Goal: Task Accomplishment & Management: Manage account settings

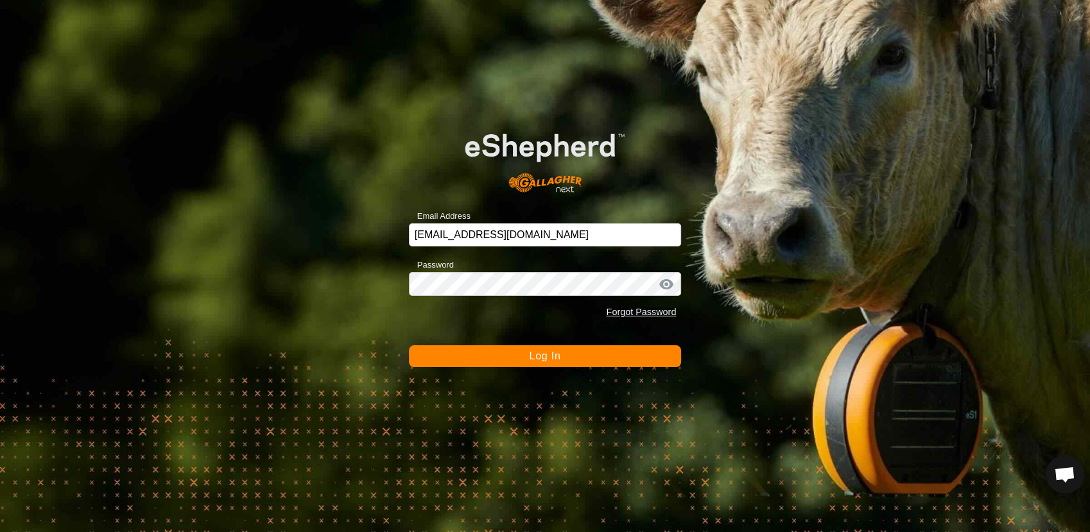
click at [498, 358] on button "Log In" at bounding box center [545, 356] width 273 height 22
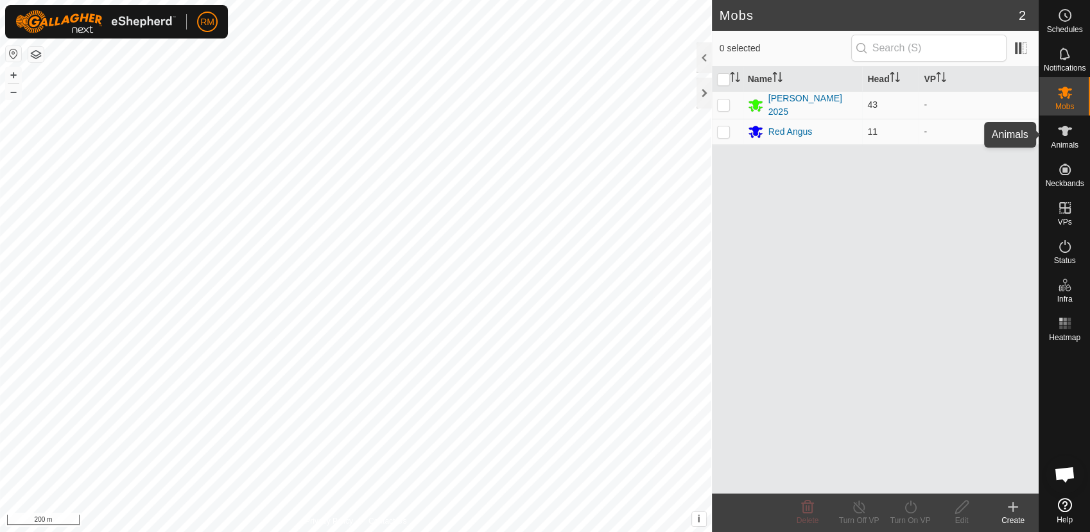
click at [1063, 136] on icon at bounding box center [1065, 130] width 15 height 15
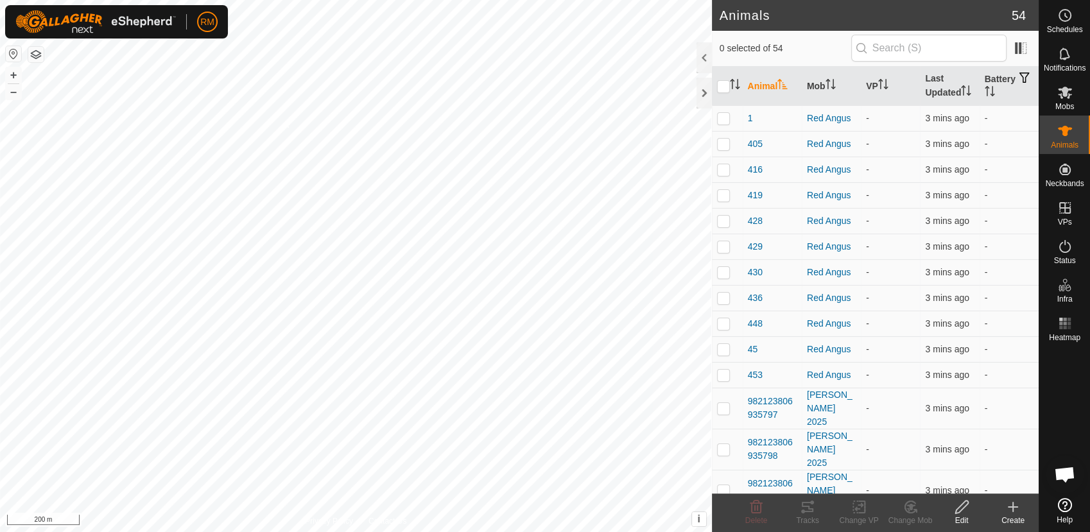
click at [288, 126] on div "448 0418625742 Red Angus - + – ⇧ i This application includes HERE Maps. © 2024 …" at bounding box center [356, 266] width 712 height 532
checkbox input "true"
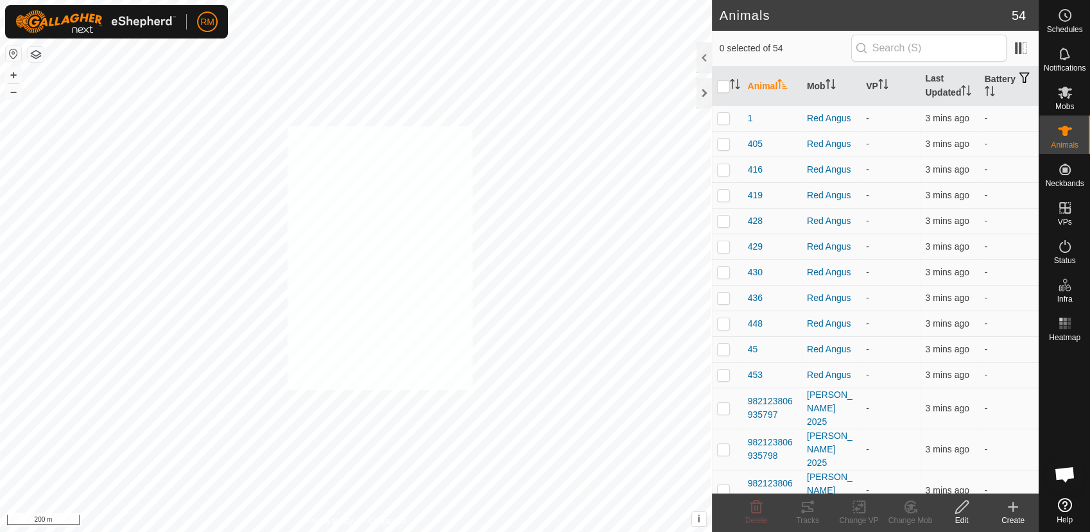
checkbox input "true"
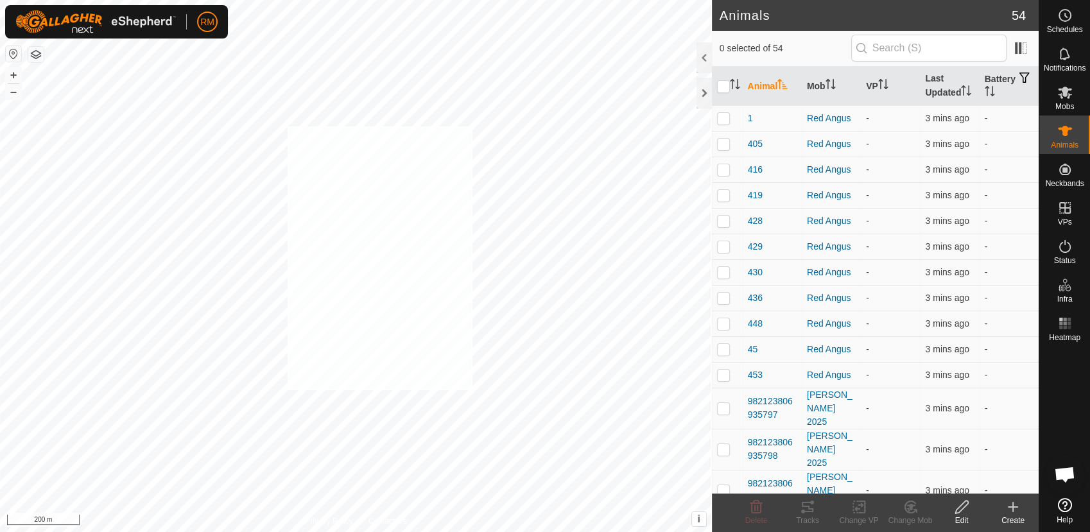
checkbox input "true"
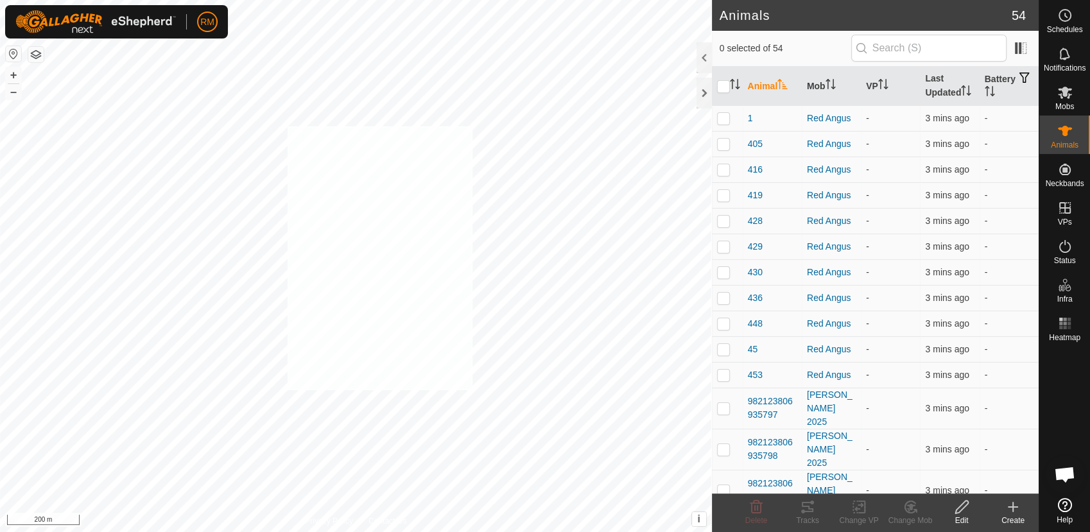
checkbox input "true"
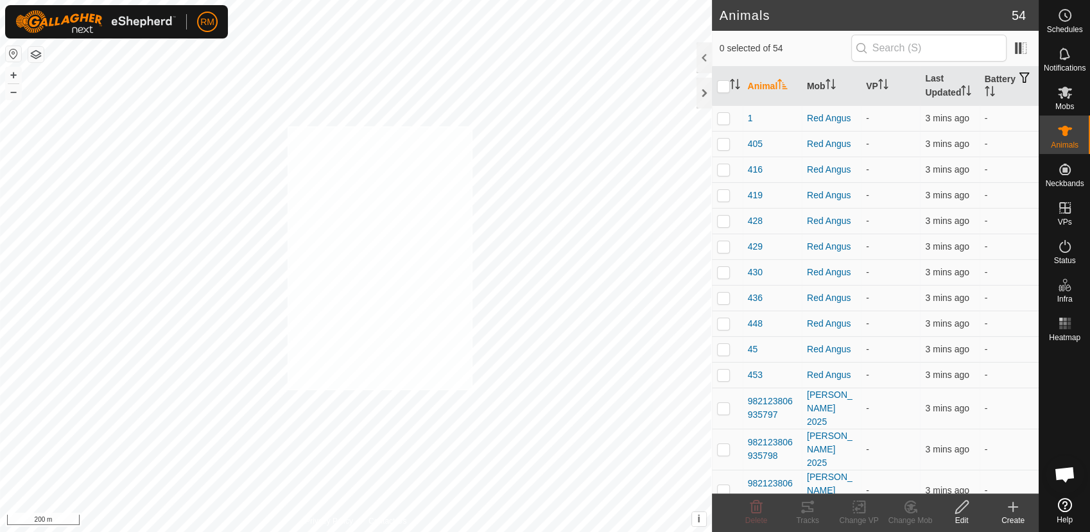
checkbox input "true"
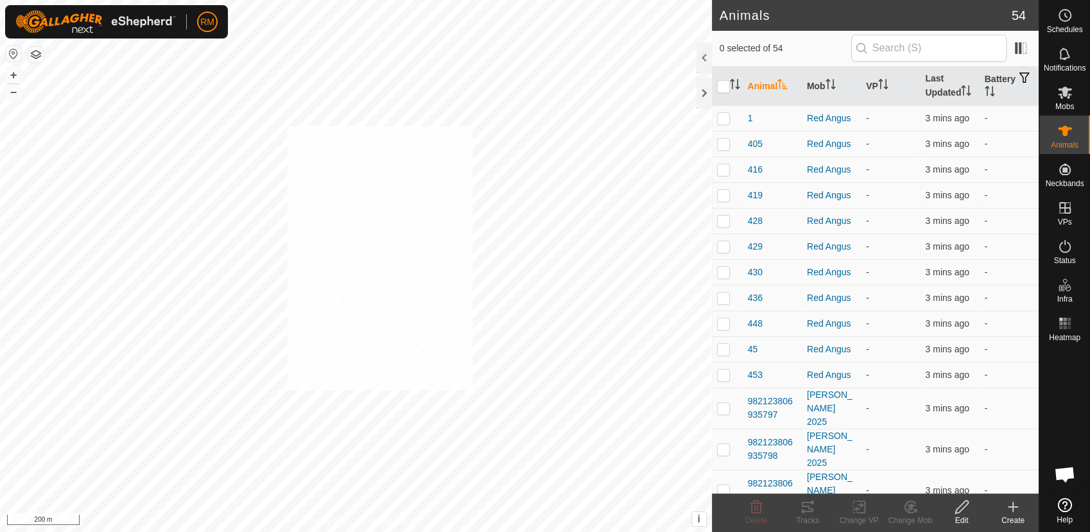
checkbox input "true"
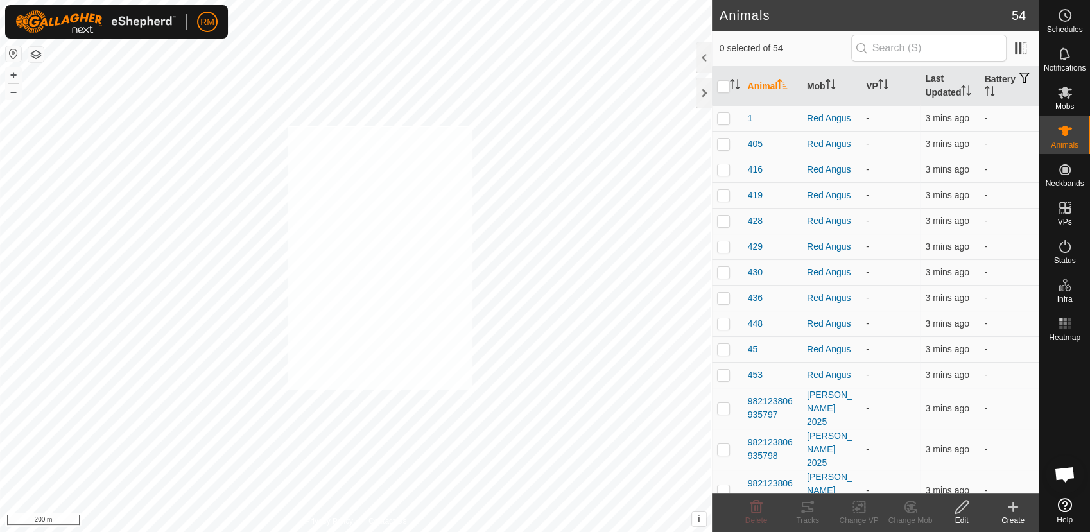
checkbox input "true"
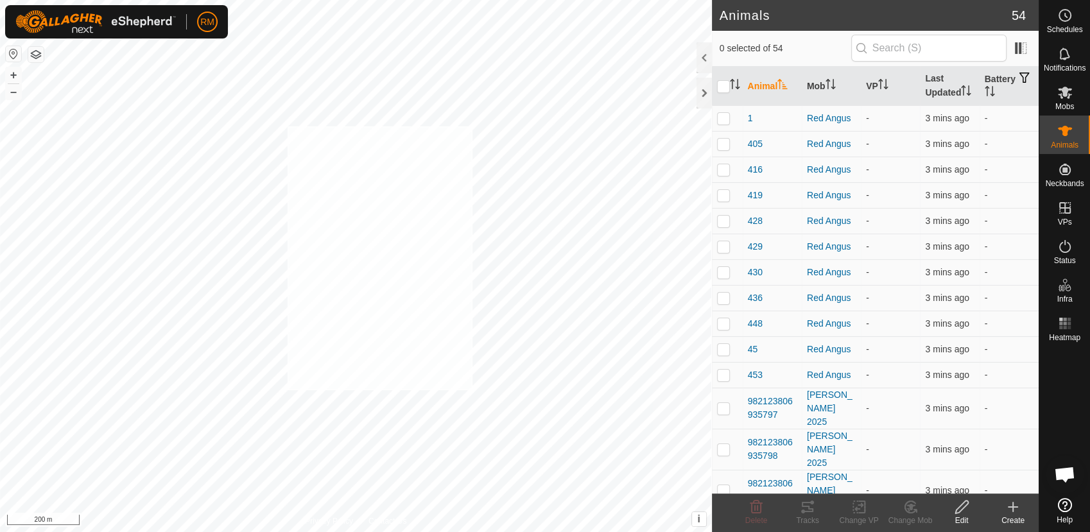
checkbox input "true"
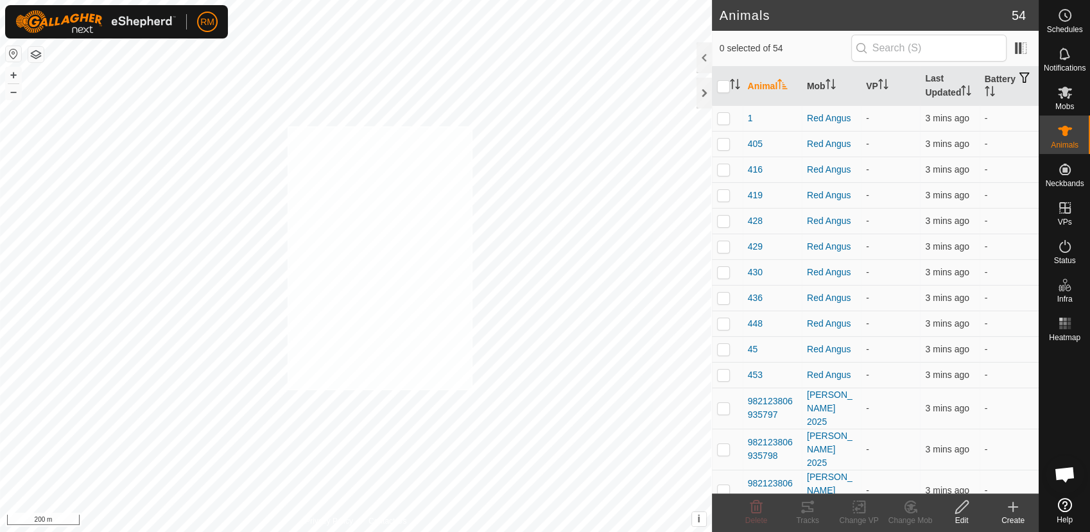
checkbox input "true"
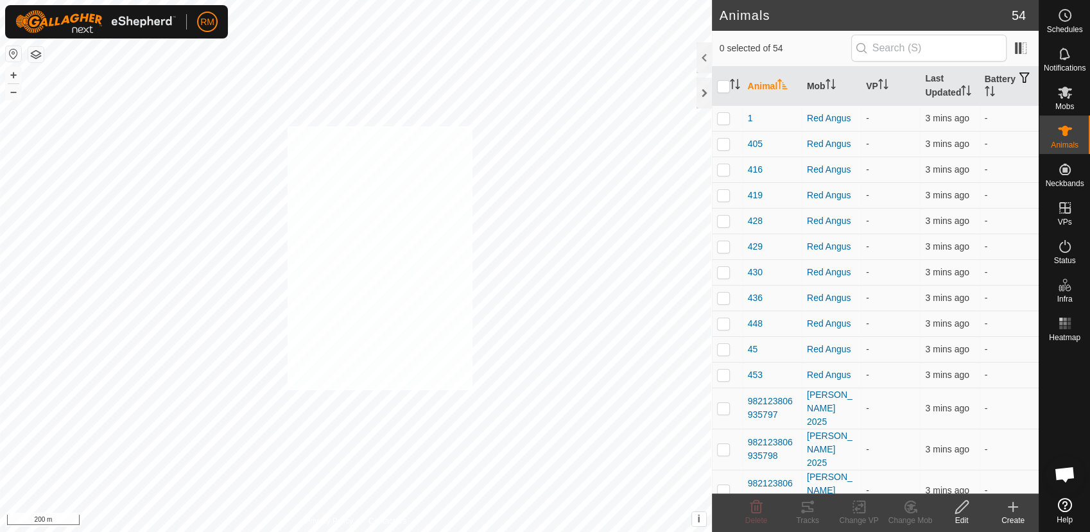
checkbox input "true"
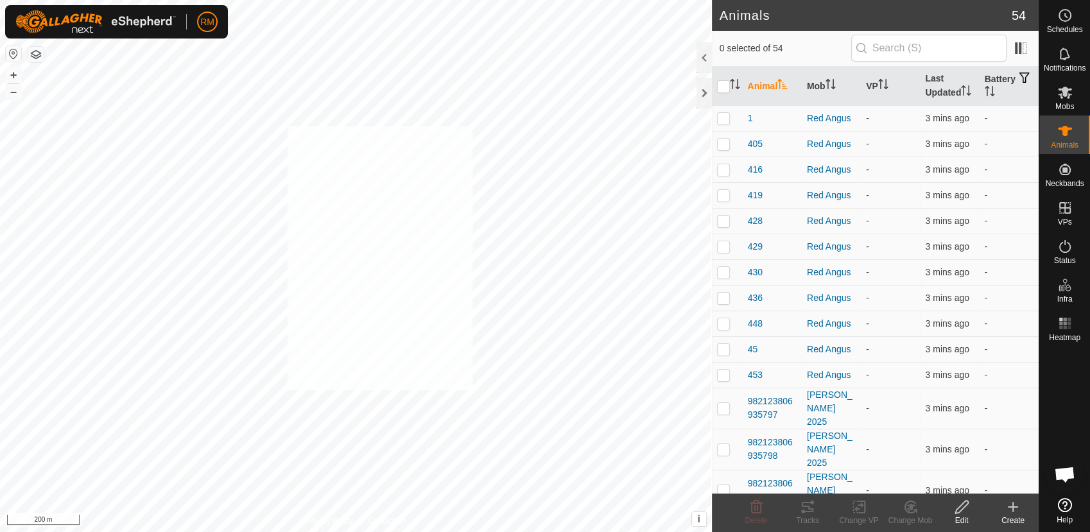
checkbox input "true"
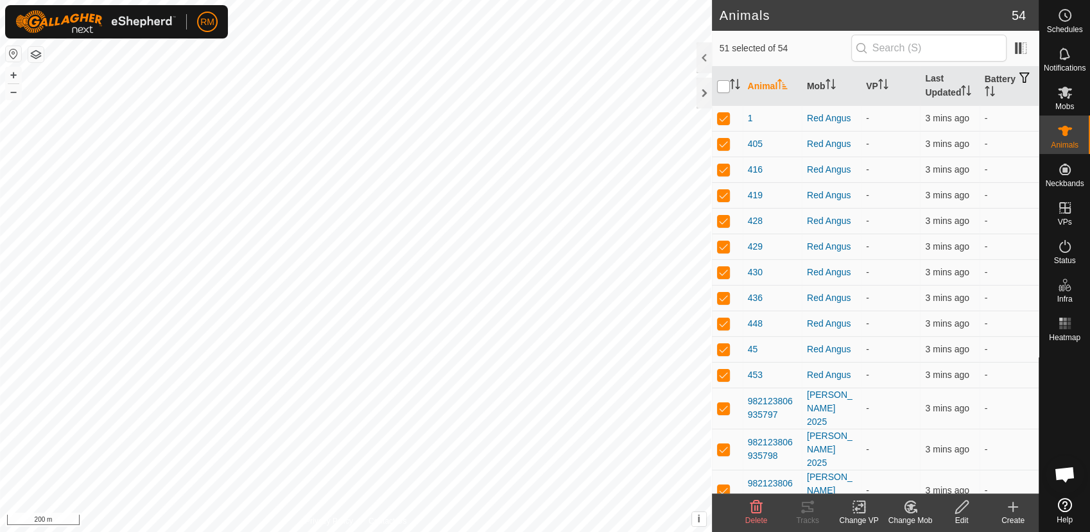
click at [726, 89] on input "checkbox" at bounding box center [723, 86] width 13 height 13
checkbox input "true"
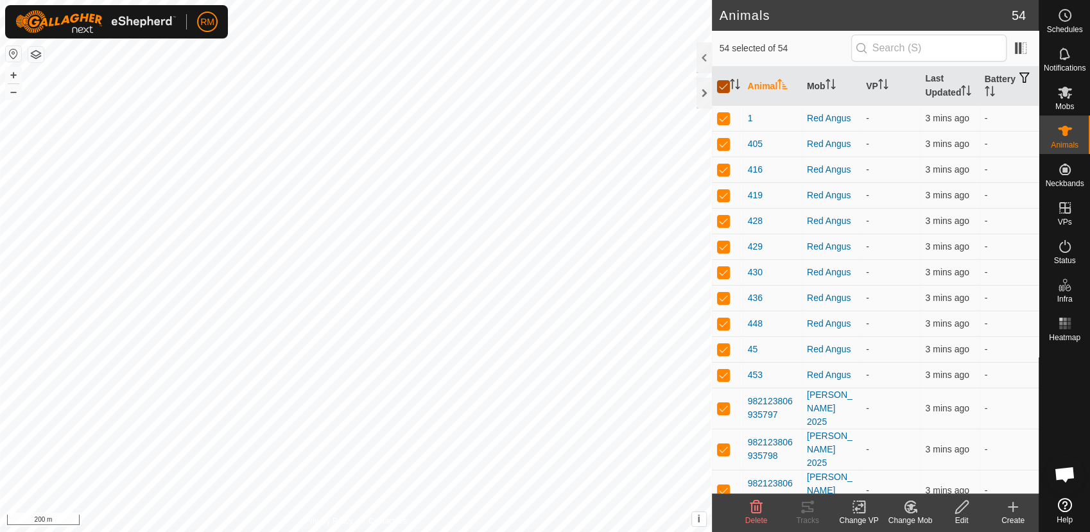
click at [725, 92] on input "checkbox" at bounding box center [723, 86] width 13 height 13
checkbox input "false"
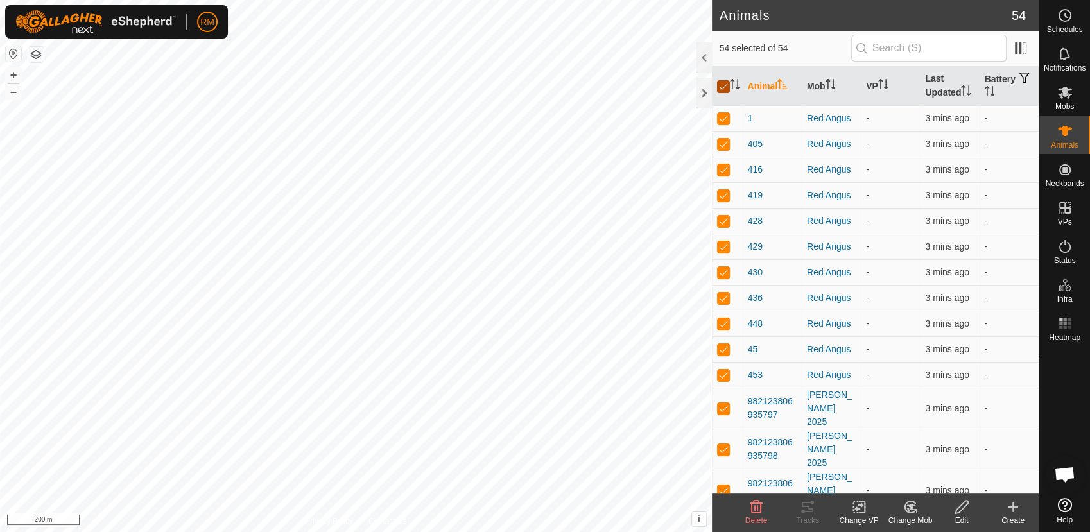
checkbox input "false"
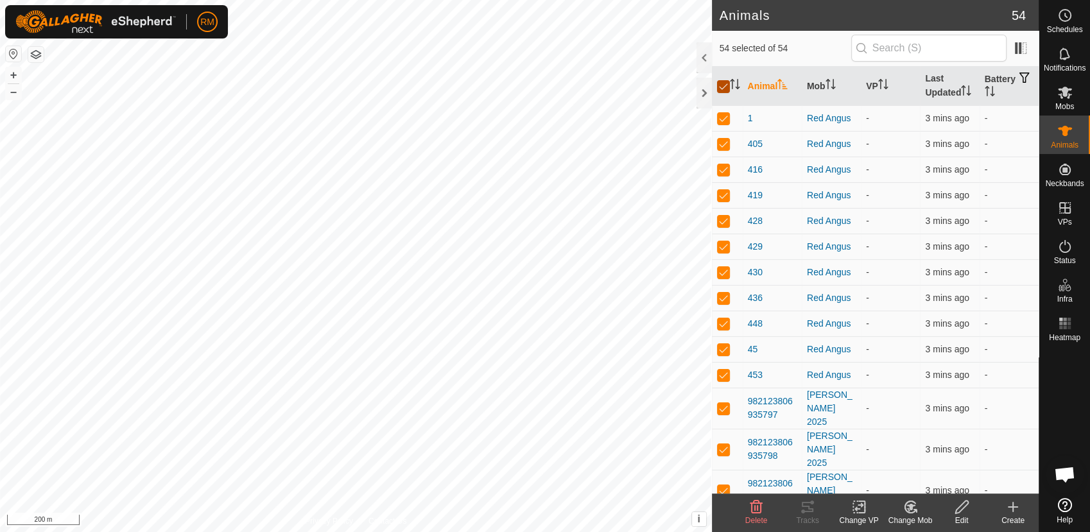
checkbox input "false"
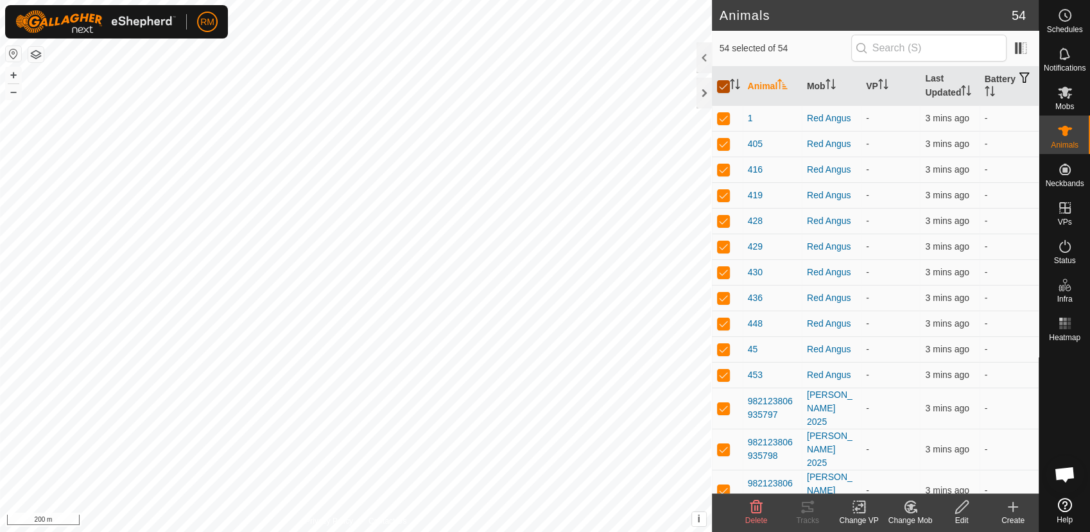
checkbox input "false"
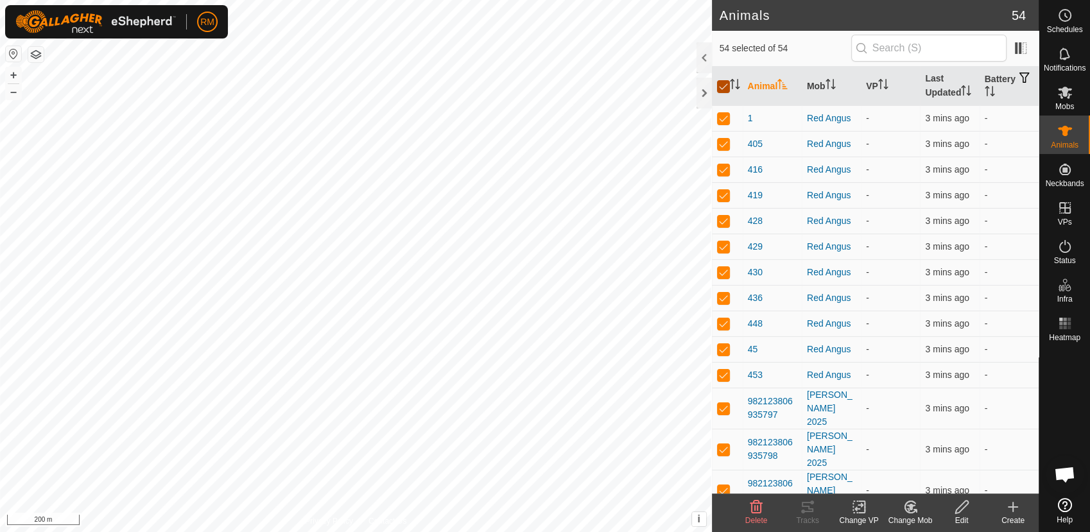
checkbox input "false"
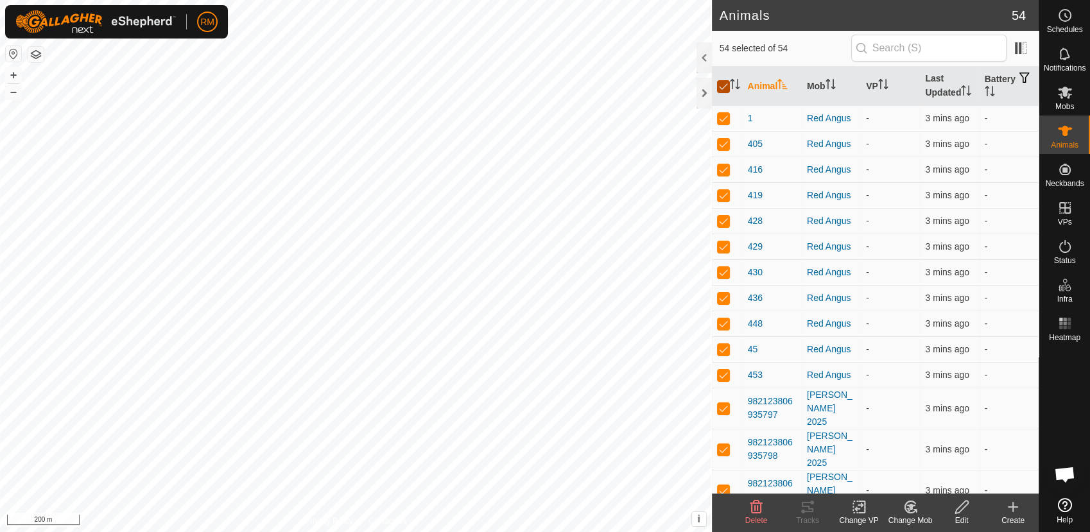
checkbox input "false"
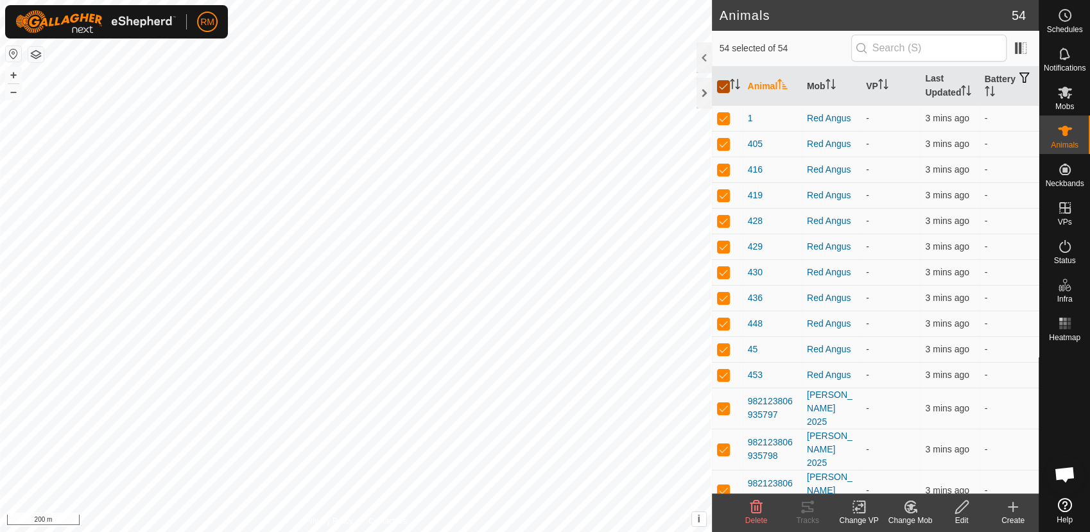
checkbox input "false"
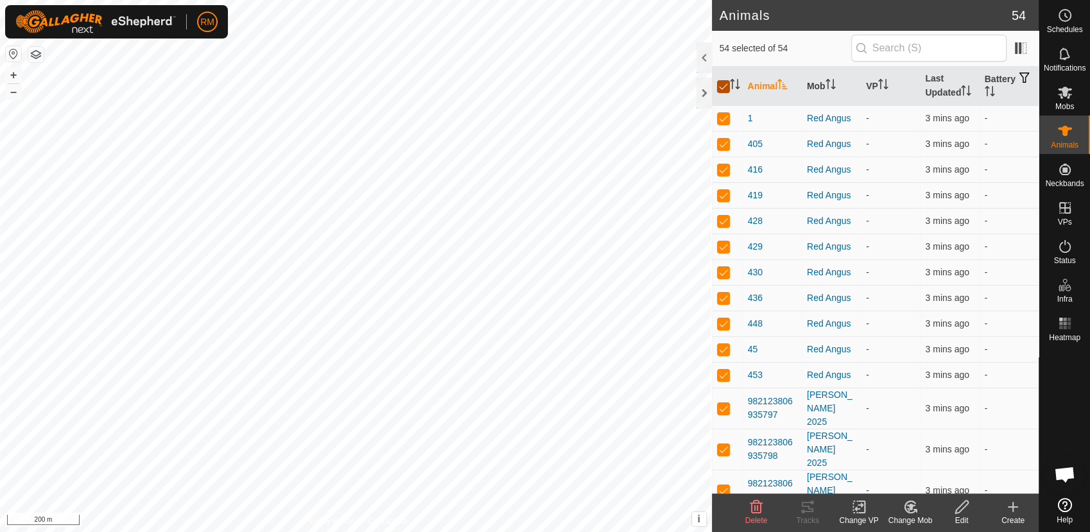
checkbox input "false"
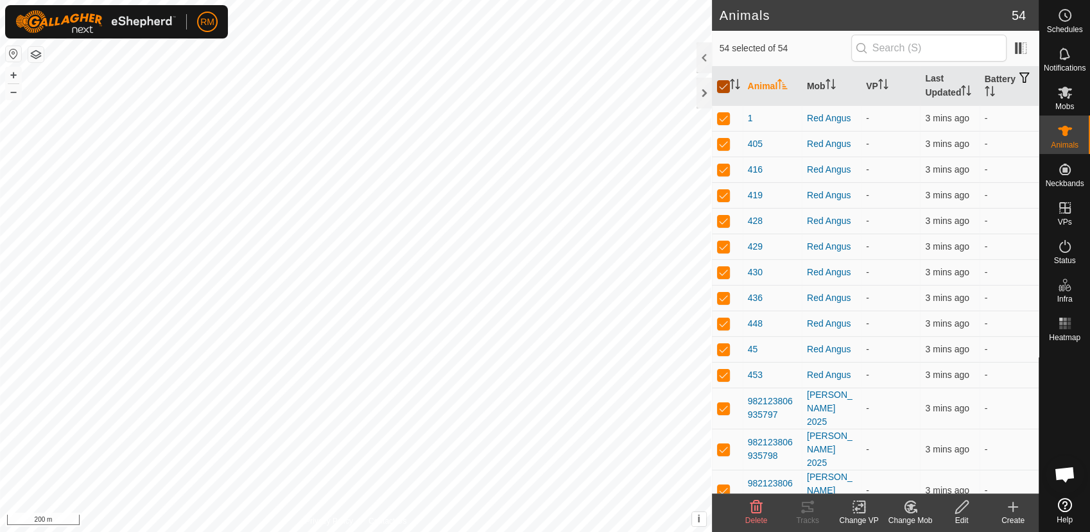
checkbox input "false"
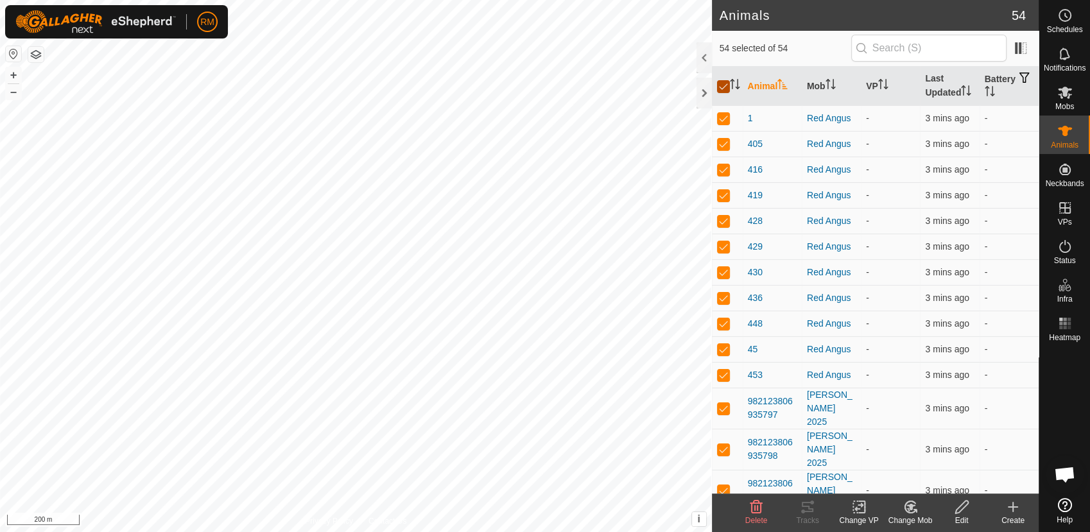
checkbox input "false"
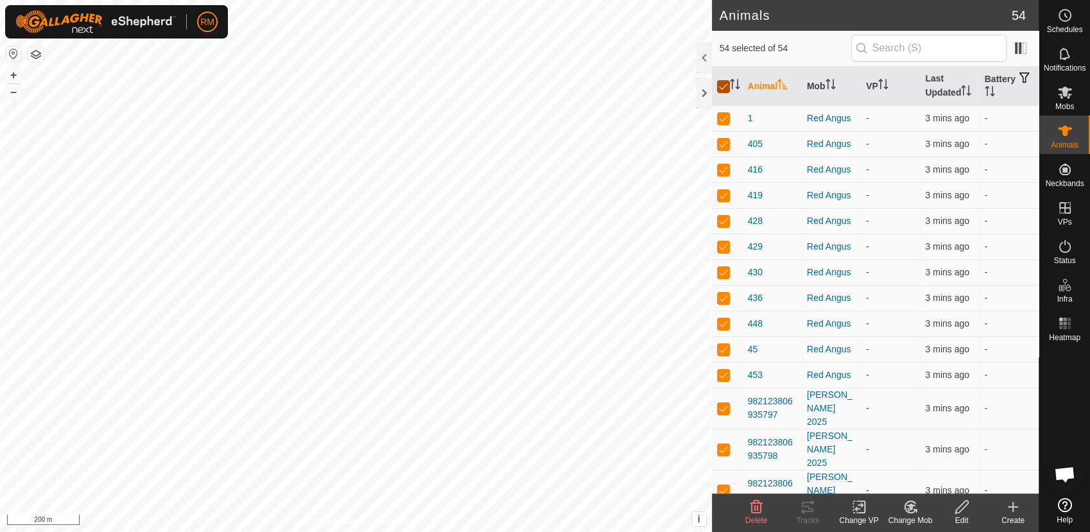
checkbox input "false"
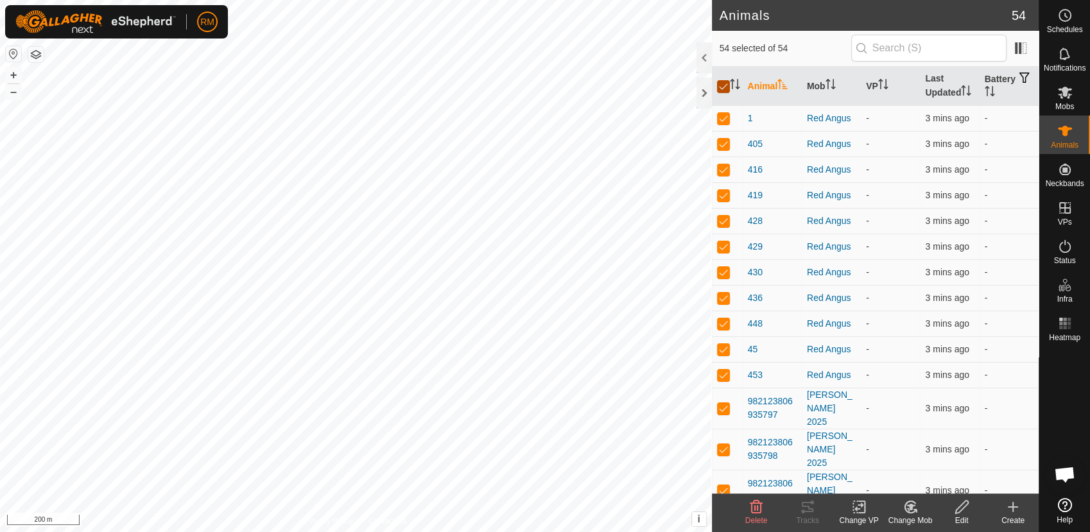
checkbox input "false"
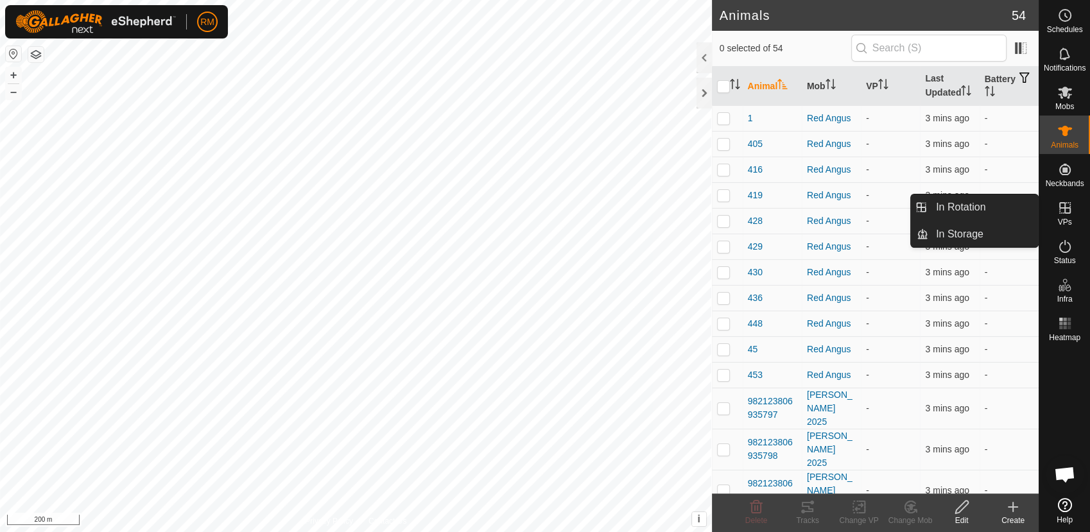
click at [1060, 203] on icon at bounding box center [1066, 208] width 12 height 12
click at [1061, 214] on icon at bounding box center [1065, 207] width 15 height 15
click at [1065, 212] on icon at bounding box center [1065, 207] width 15 height 15
click at [985, 204] on link "In Rotation" at bounding box center [984, 208] width 110 height 26
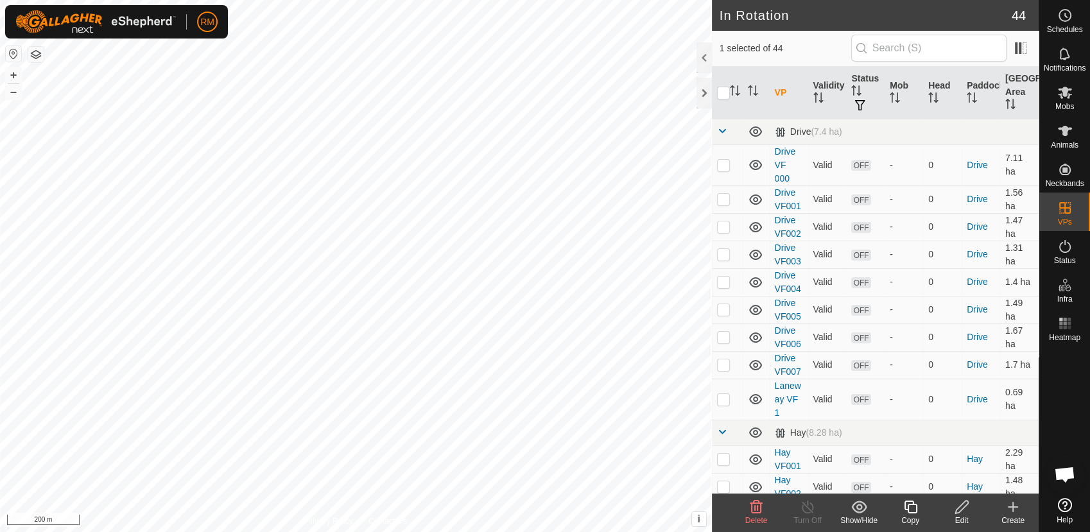
click at [722, 100] on th at bounding box center [727, 93] width 31 height 53
click at [722, 97] on input "checkbox" at bounding box center [723, 93] width 13 height 13
checkbox input "true"
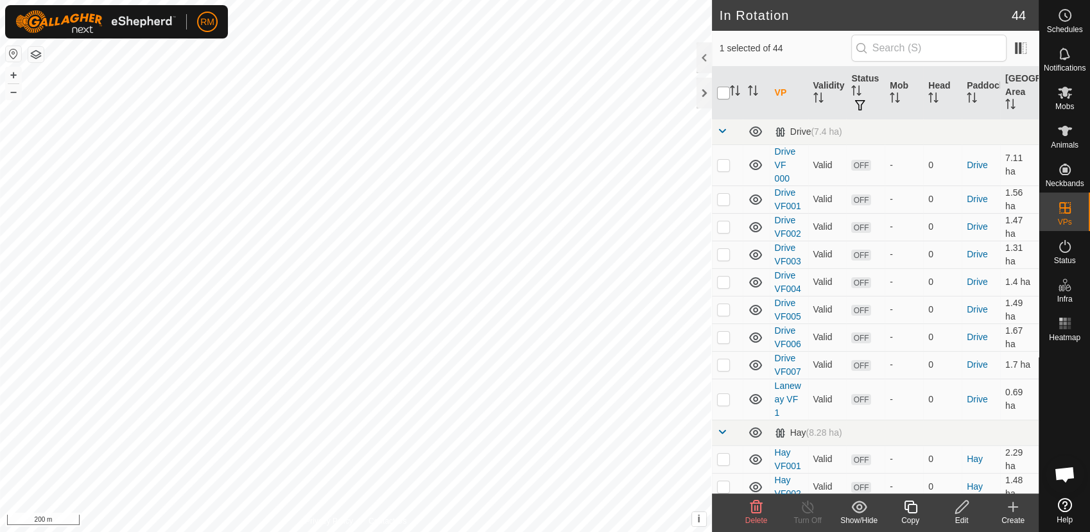
checkbox input "true"
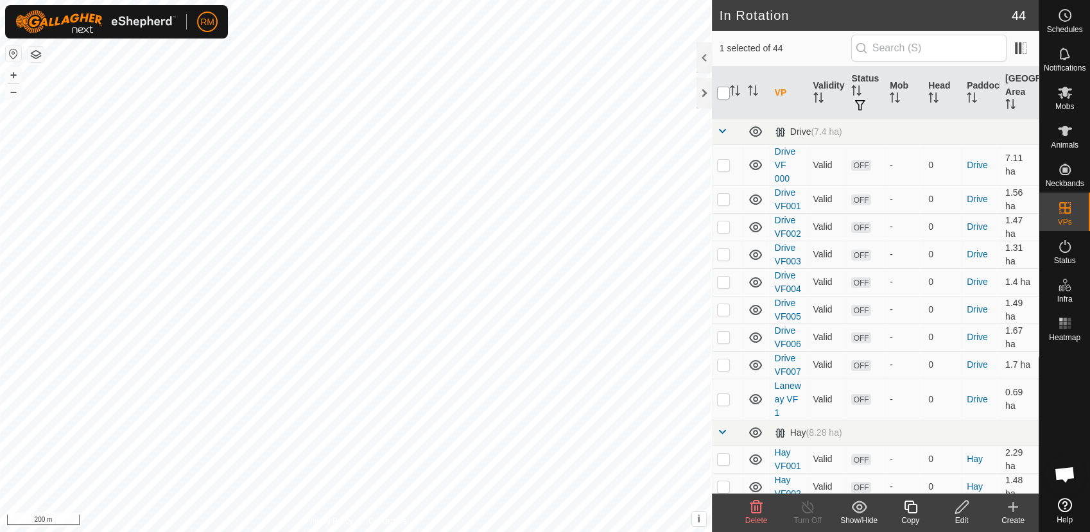
checkbox input "true"
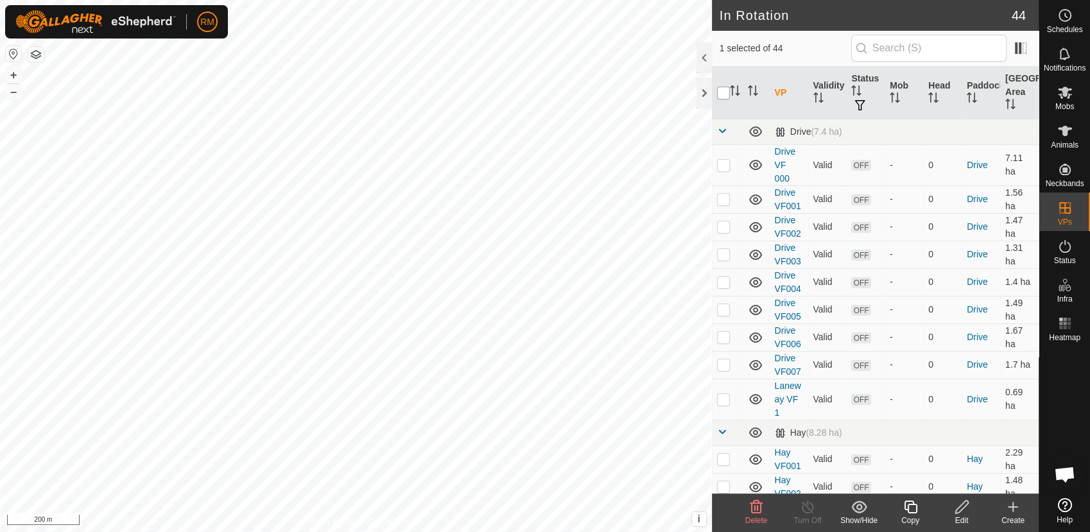
checkbox input "true"
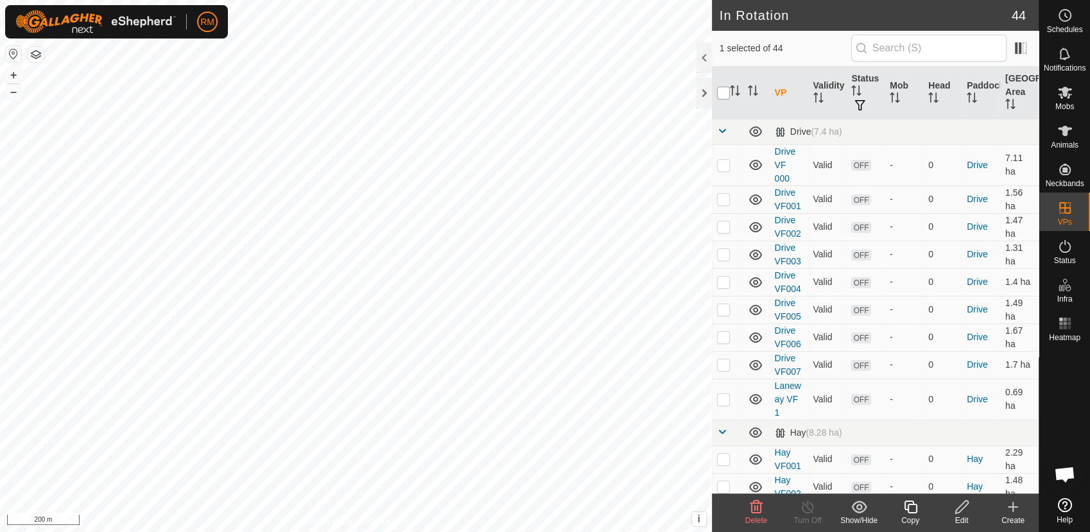
checkbox input "true"
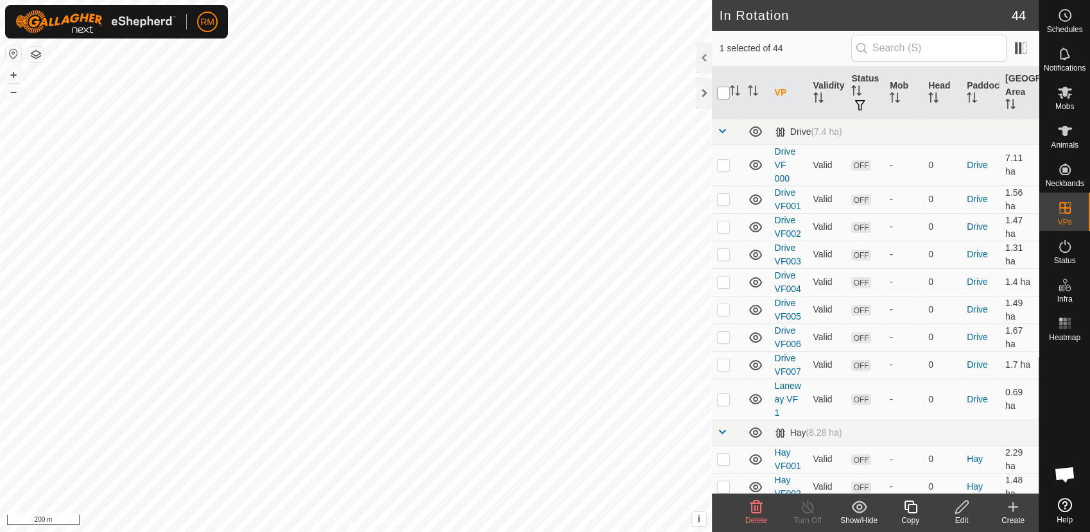
checkbox input "true"
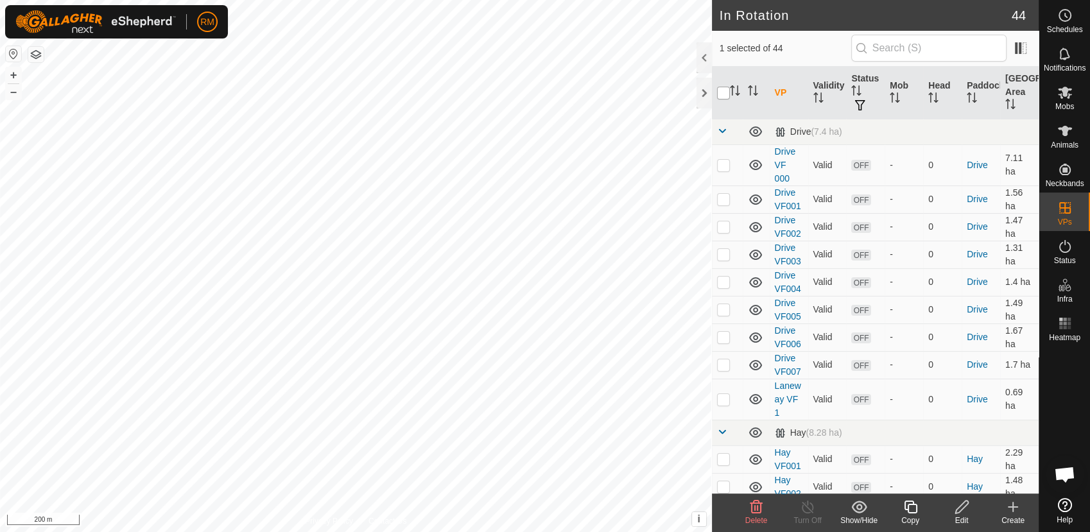
checkbox input "true"
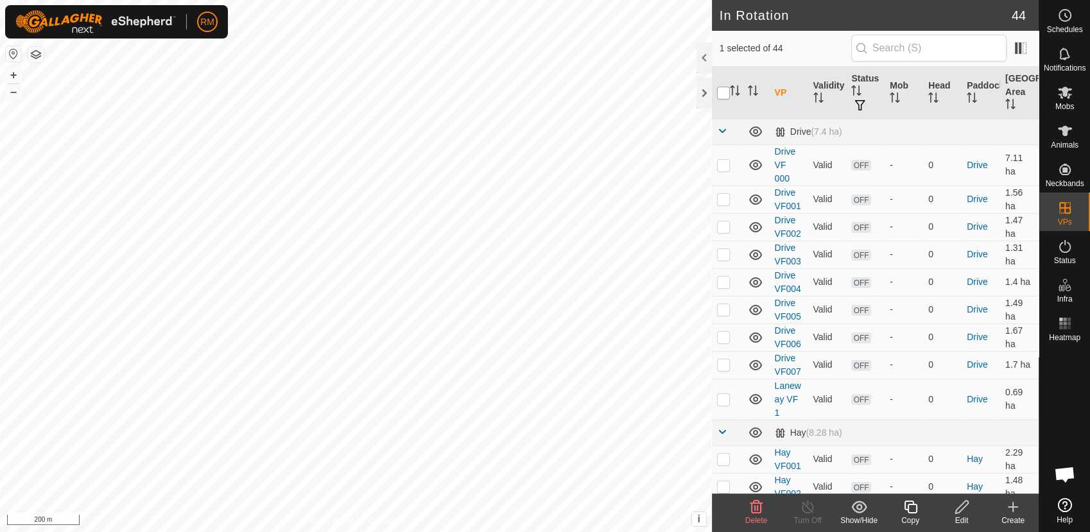
checkbox input "true"
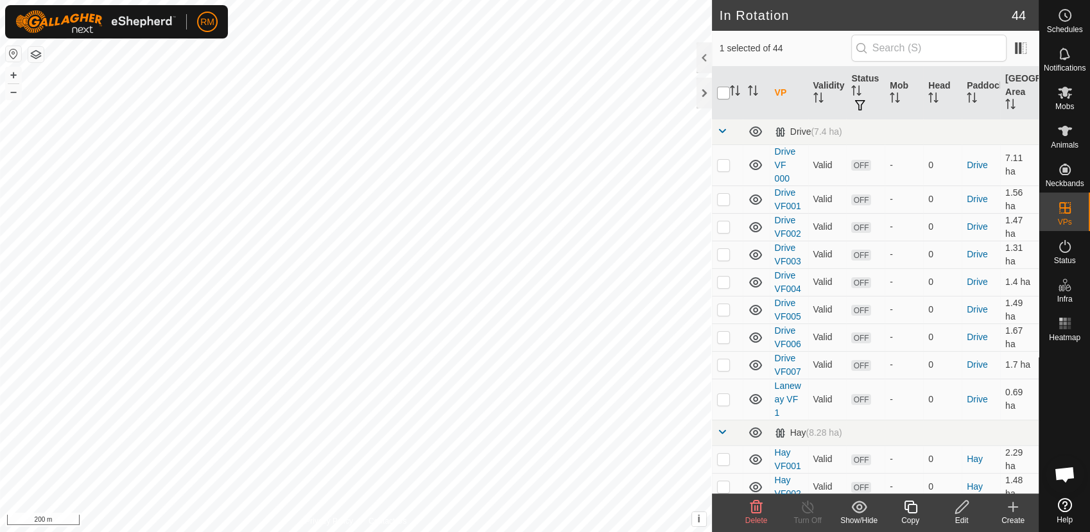
checkbox input "true"
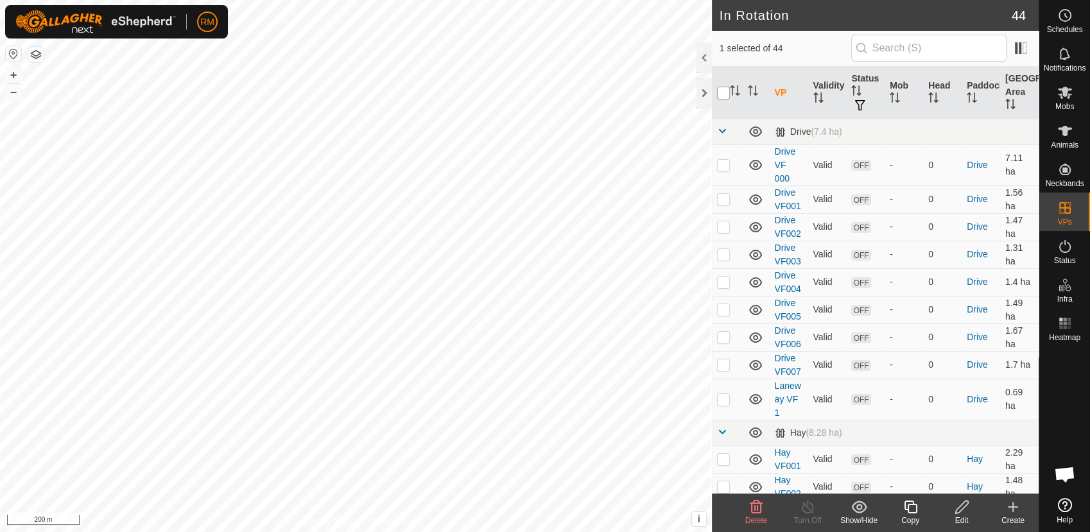
checkbox input "true"
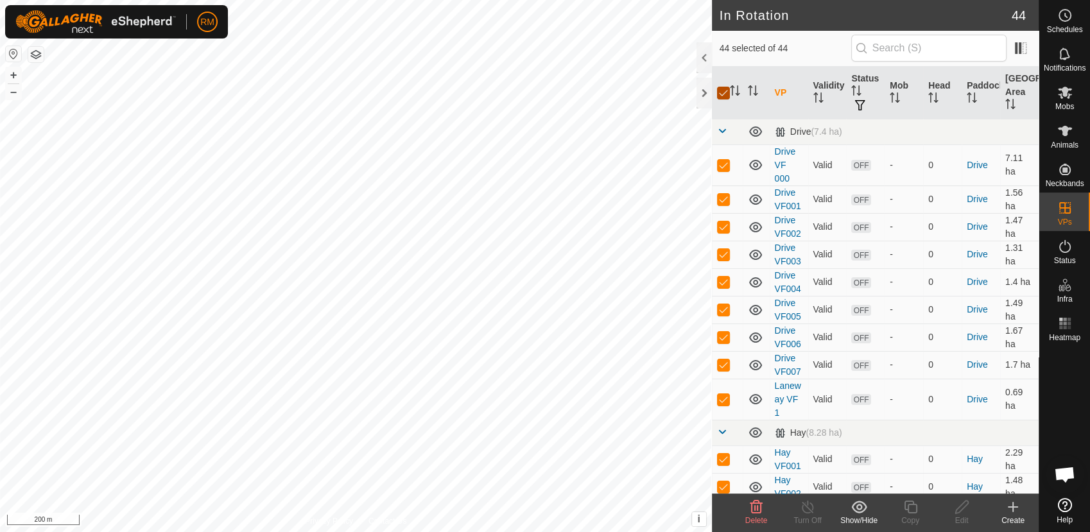
click at [722, 97] on input "checkbox" at bounding box center [723, 93] width 13 height 13
checkbox input "false"
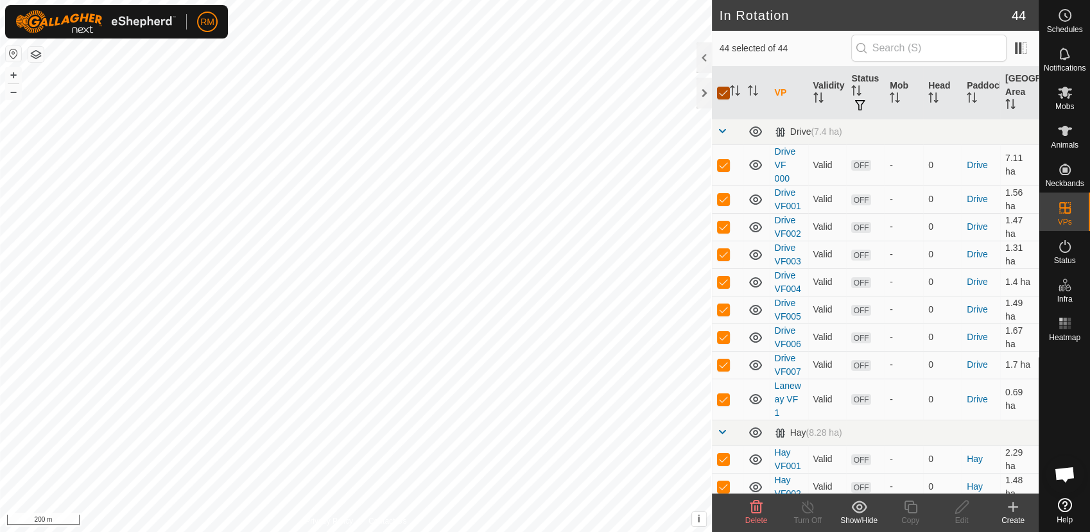
checkbox input "false"
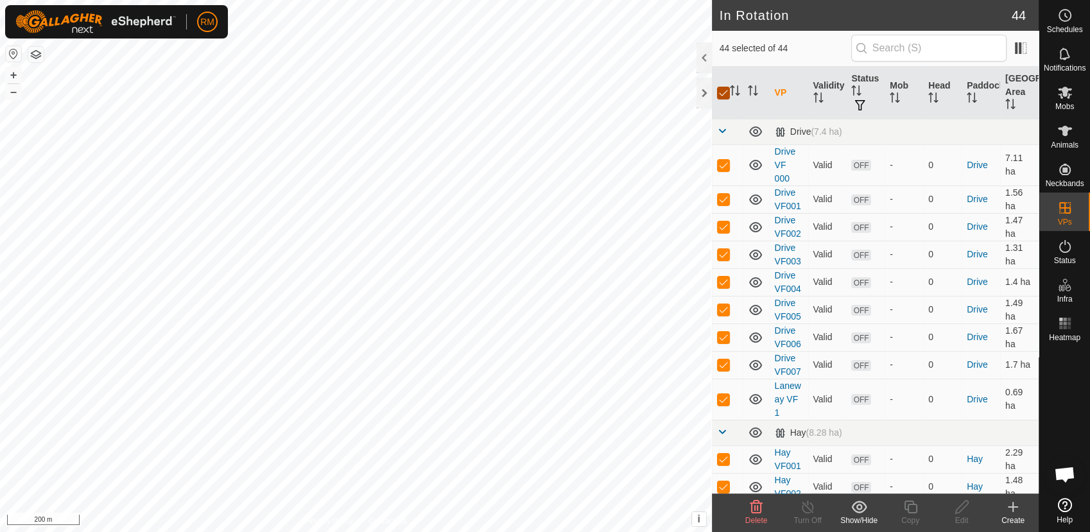
checkbox input "false"
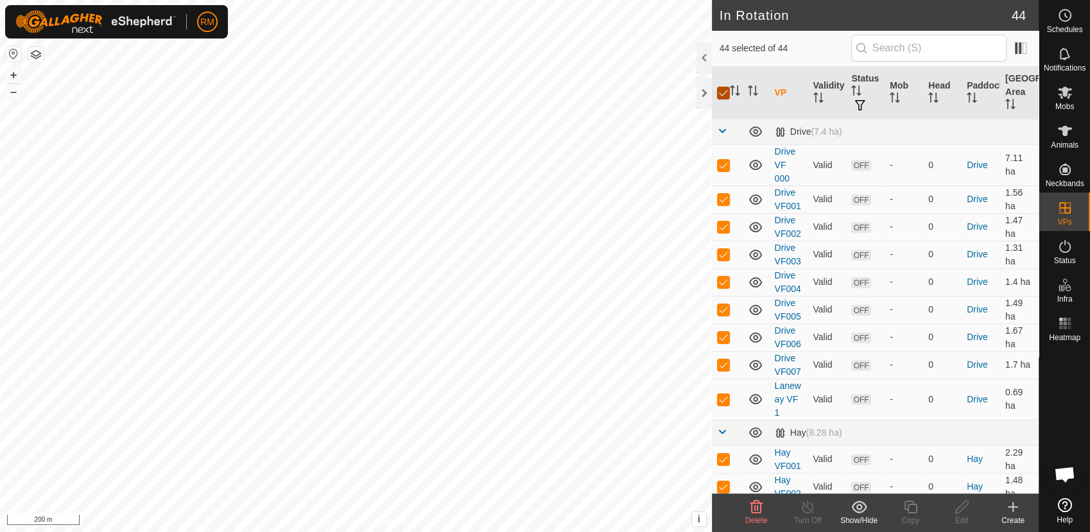
checkbox input "false"
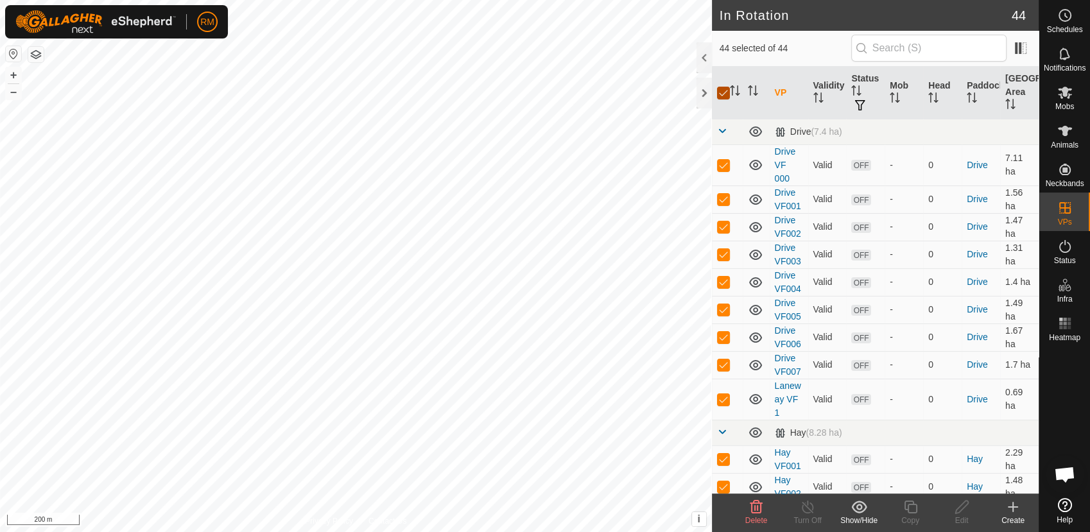
checkbox input "false"
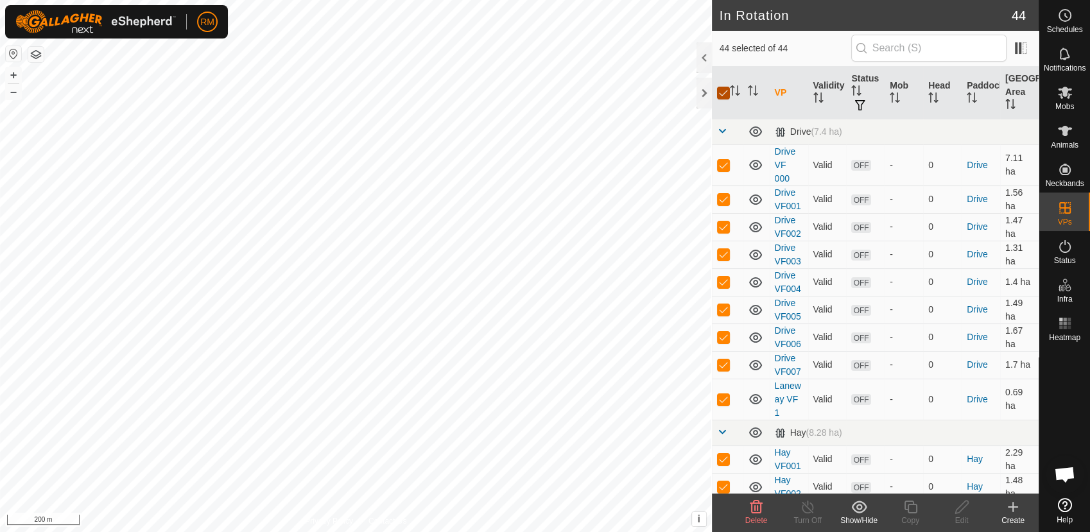
checkbox input "false"
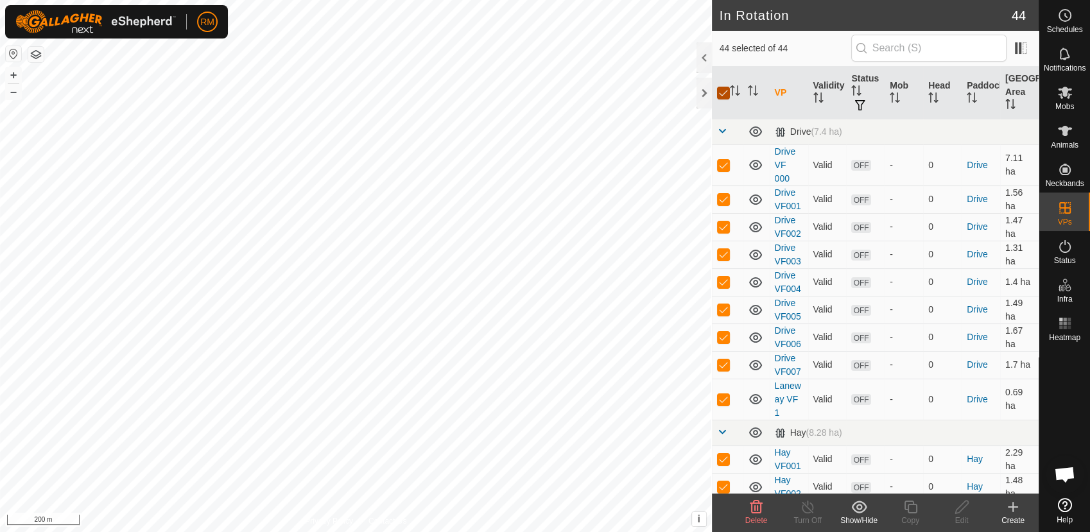
checkbox input "false"
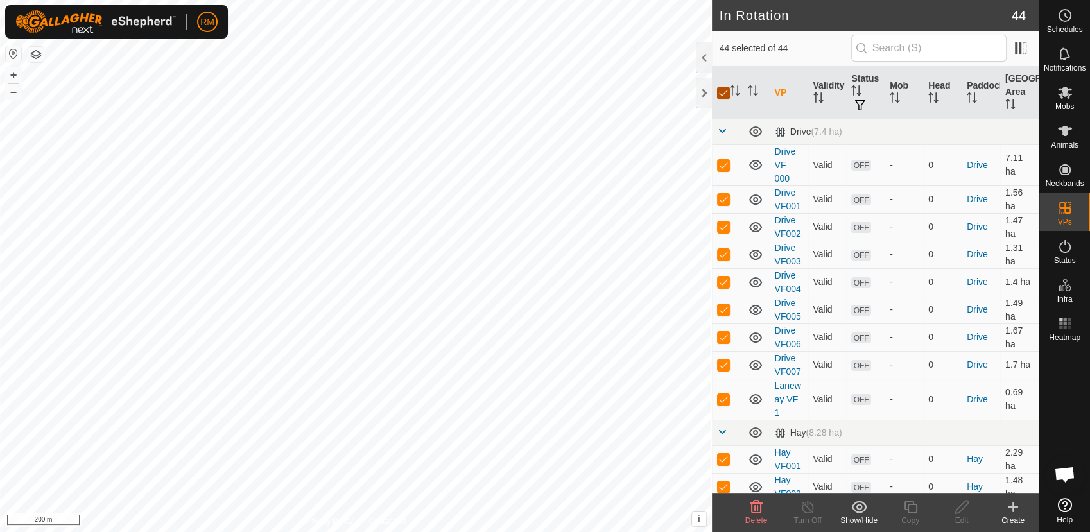
checkbox input "false"
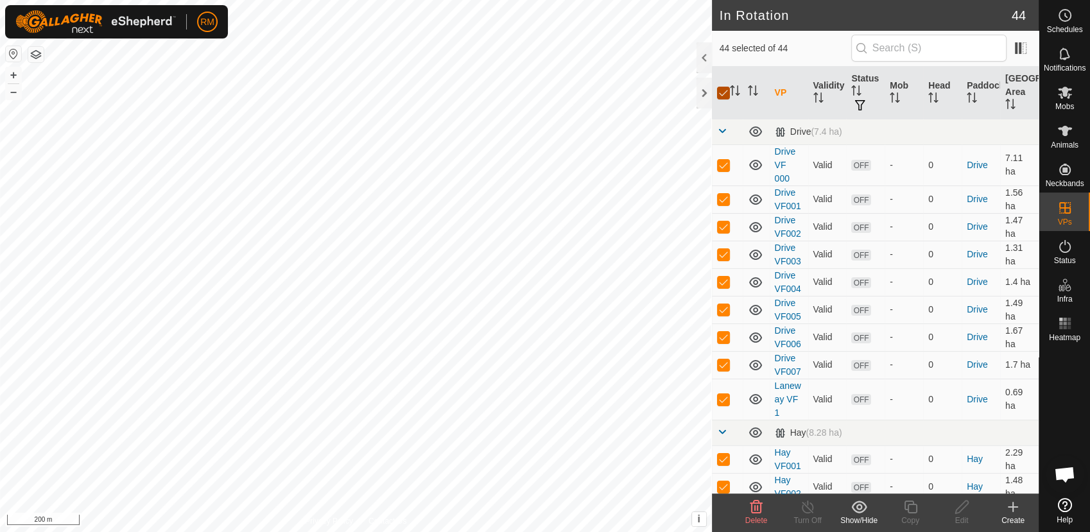
checkbox input "false"
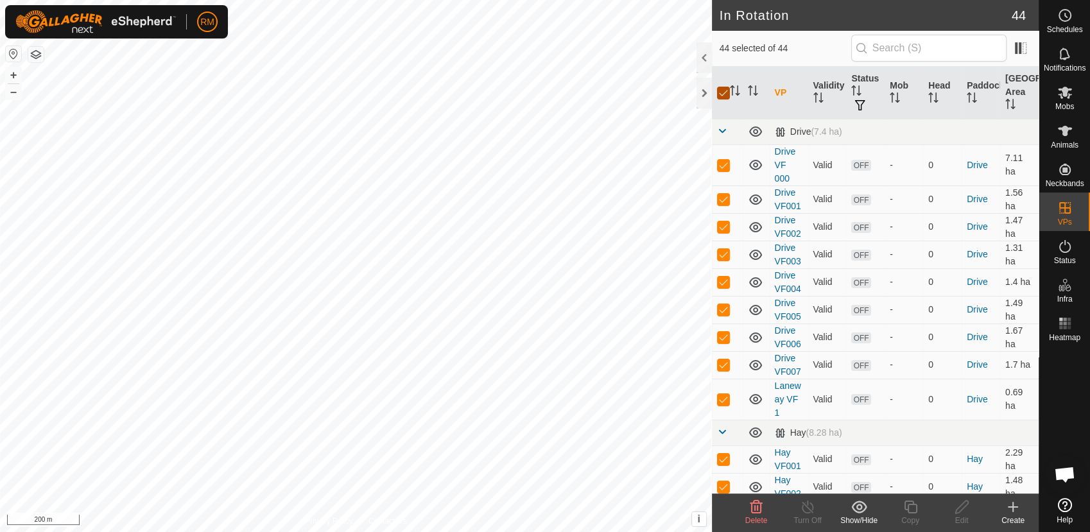
checkbox input "false"
